Goal: Find specific page/section

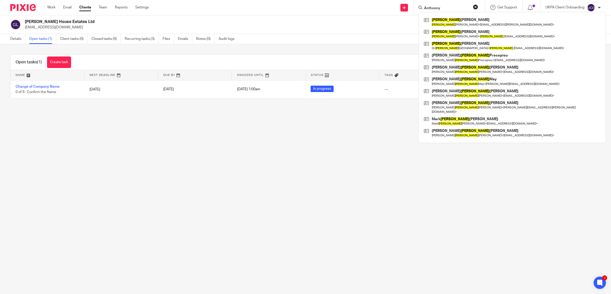
type input "Anthoony"
drag, startPoint x: 445, startPoint y: 7, endPoint x: 407, endPoint y: 5, distance: 38.1
click at [407, 5] on div "Send new email Create task Add client Anthoony Anthony Mcgee Anthony Mcgee < a-…" at bounding box center [383, 7] width 454 height 15
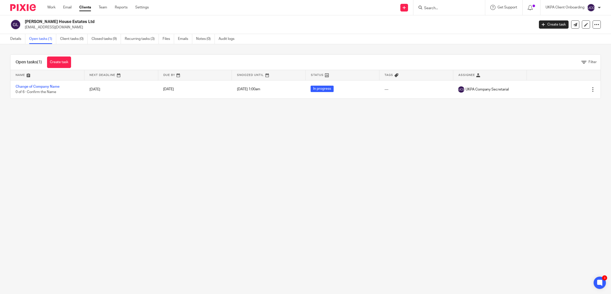
paste input "7956 998525"
click at [434, 9] on input "7956 998525" at bounding box center [447, 8] width 46 height 5
type input "7956998525"
click at [463, 29] on link at bounding box center [472, 24] width 99 height 16
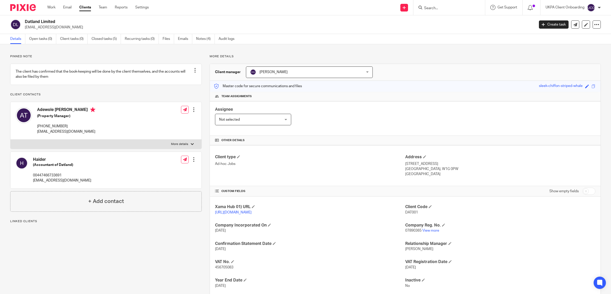
click at [25, 19] on h2 "Datland Limited" at bounding box center [227, 21] width 405 height 5
click at [51, 22] on h2 "Datland Limited" at bounding box center [227, 21] width 405 height 5
drag, startPoint x: 63, startPoint y: 20, endPoint x: 25, endPoint y: 22, distance: 38.4
click at [25, 22] on h2 "Datland Limited" at bounding box center [227, 21] width 405 height 5
copy h2 "Datland Limited"
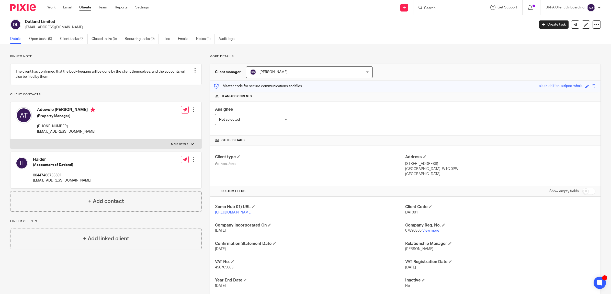
drag, startPoint x: 41, startPoint y: 115, endPoint x: 87, endPoint y: 114, distance: 46.0
click at [87, 114] on div "Adewole [PERSON_NAME] (Property Manager) [PHONE_NUMBER] [EMAIL_ADDRESS][DOMAIN_…" at bounding box center [56, 121] width 80 height 32
copy h4 "Adewole [PERSON_NAME]"
